Goal: Information Seeking & Learning: Check status

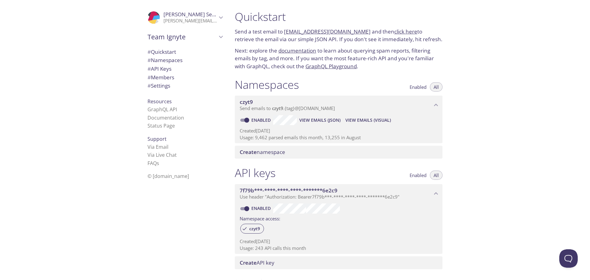
click at [368, 120] on span "View Emails (Visual)" at bounding box center [367, 119] width 45 height 7
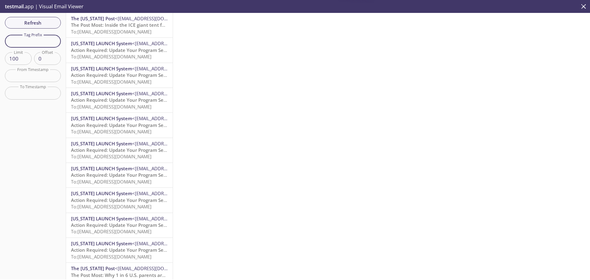
click at [39, 43] on input "text" at bounding box center [33, 41] width 56 height 13
type input "ndic"
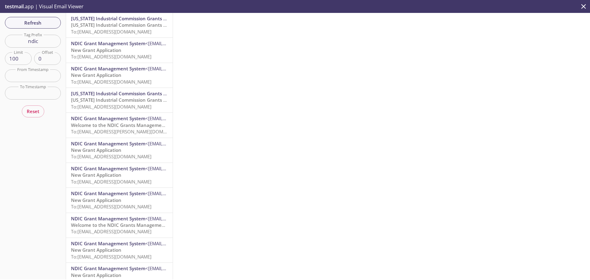
click at [117, 146] on span "NDIC Grant Management System" at bounding box center [108, 143] width 74 height 6
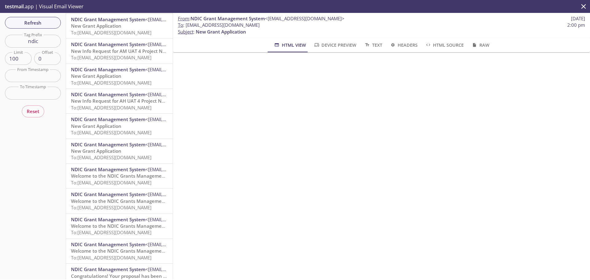
scroll to position [1212, 0]
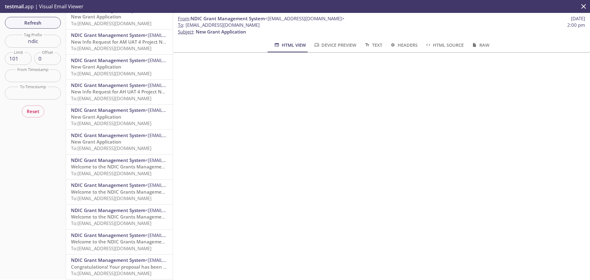
click at [26, 57] on input "101" at bounding box center [18, 58] width 27 height 13
click at [26, 57] on input "102" at bounding box center [18, 58] width 27 height 13
click at [26, 57] on input "103" at bounding box center [18, 58] width 27 height 13
click at [26, 57] on input "104" at bounding box center [18, 58] width 27 height 13
click at [26, 57] on input "105" at bounding box center [18, 58] width 27 height 13
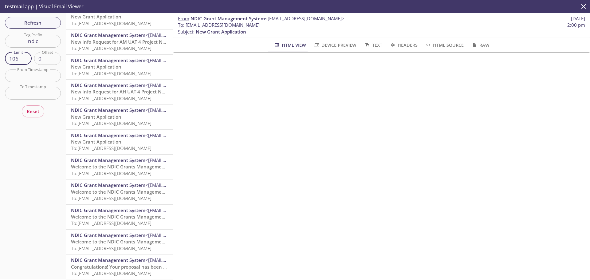
click at [26, 57] on input "106" at bounding box center [18, 58] width 27 height 13
click at [26, 57] on input "107" at bounding box center [18, 58] width 27 height 13
click at [26, 57] on input "108" at bounding box center [18, 58] width 27 height 13
click at [26, 57] on input "109" at bounding box center [18, 58] width 27 height 13
click at [26, 57] on input "110" at bounding box center [18, 58] width 27 height 13
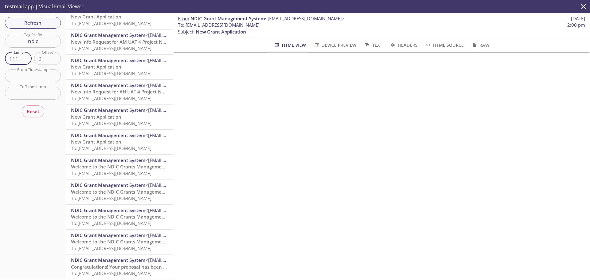
click at [26, 57] on input "111" at bounding box center [18, 58] width 27 height 13
click at [26, 57] on input "112" at bounding box center [18, 58] width 27 height 13
click at [26, 57] on input "113" at bounding box center [18, 58] width 27 height 13
click at [26, 57] on input "114" at bounding box center [18, 58] width 27 height 13
click at [26, 57] on input "115" at bounding box center [18, 58] width 27 height 13
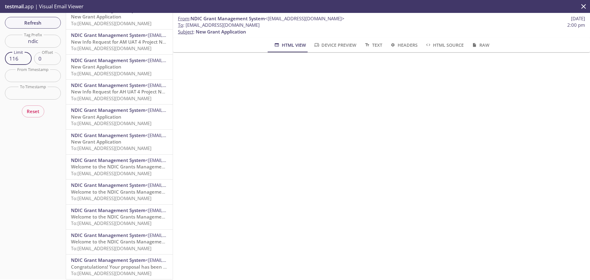
click at [26, 57] on input "116" at bounding box center [18, 58] width 27 height 13
click at [26, 57] on input "117" at bounding box center [18, 58] width 27 height 13
click at [26, 57] on input "118" at bounding box center [18, 58] width 27 height 13
click at [26, 57] on input "119" at bounding box center [18, 58] width 27 height 13
click at [26, 57] on input "120" at bounding box center [18, 58] width 27 height 13
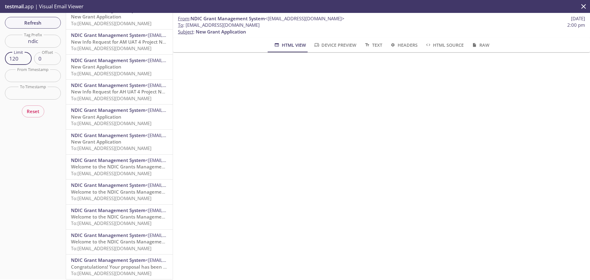
type input "100"
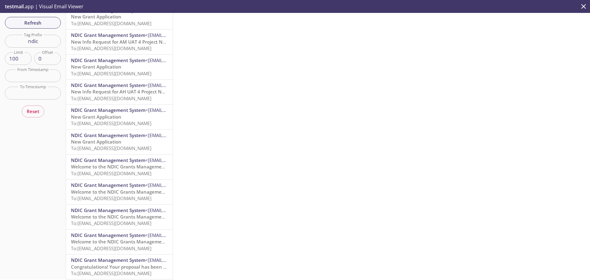
scroll to position [1212, 0]
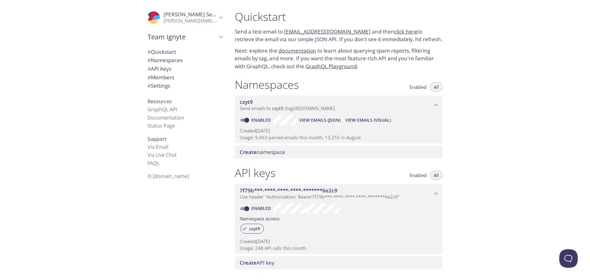
click at [365, 120] on span "View Emails (Visual)" at bounding box center [367, 119] width 45 height 7
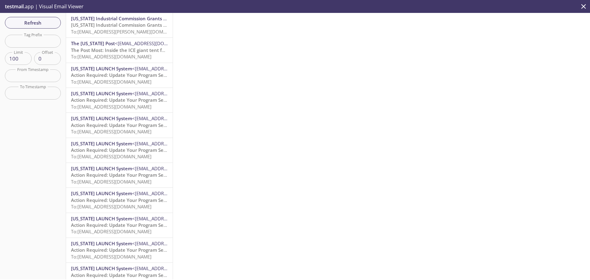
click at [111, 25] on span "[US_STATE] Industrial Commission Grants Management System Password Reset" at bounding box center [158, 25] width 175 height 6
